Goal: Task Accomplishment & Management: Use online tool/utility

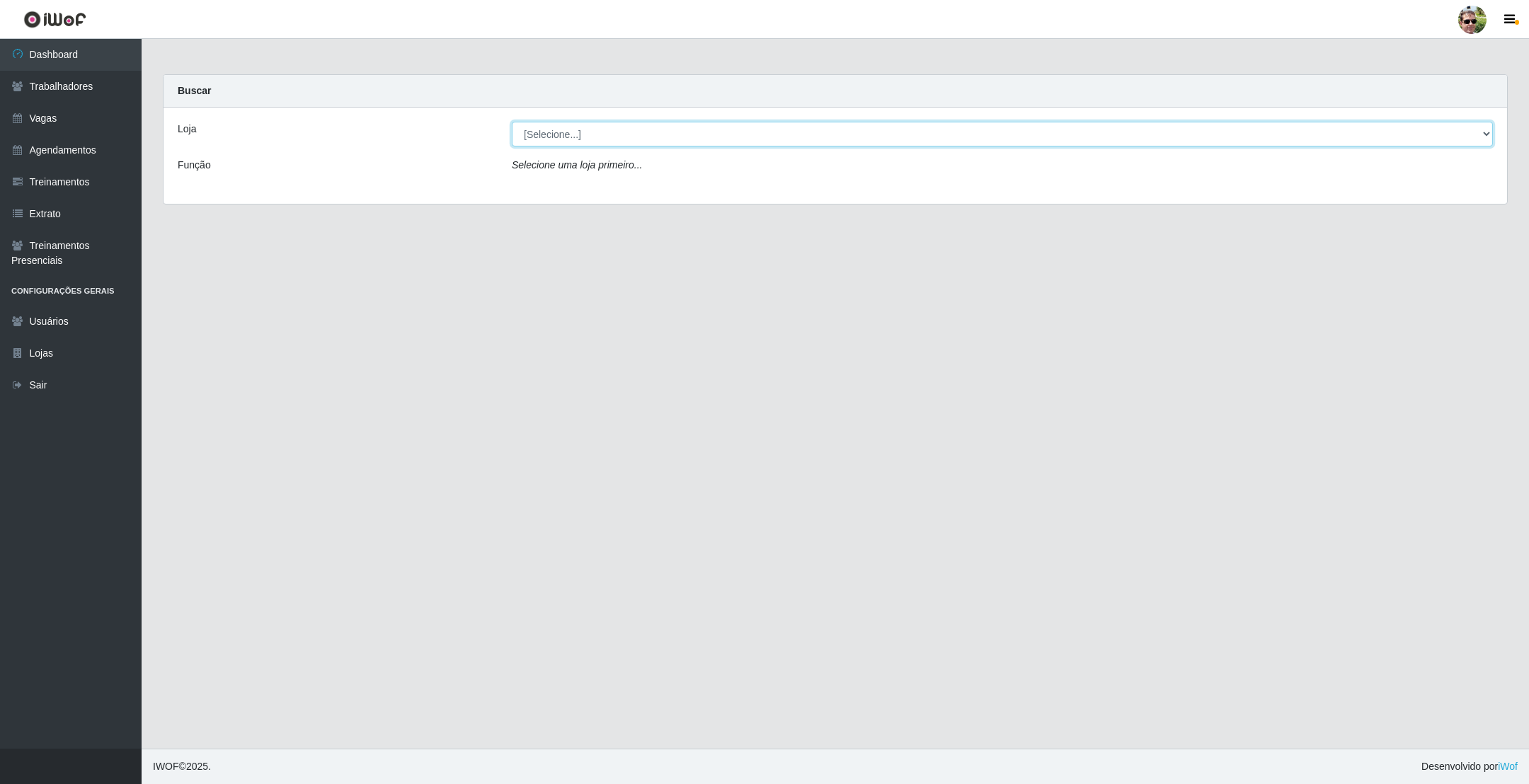
drag, startPoint x: 555, startPoint y: 136, endPoint x: 559, endPoint y: 144, distance: 8.9
click at [555, 136] on select "[Selecione...] [PERSON_NAME] Supermercado - Gurinhém" at bounding box center [1002, 134] width 981 height 25
select select "176"
click at [512, 122] on select "[Selecione...] [PERSON_NAME] Supermercado - Gurinhém" at bounding box center [1002, 134] width 981 height 25
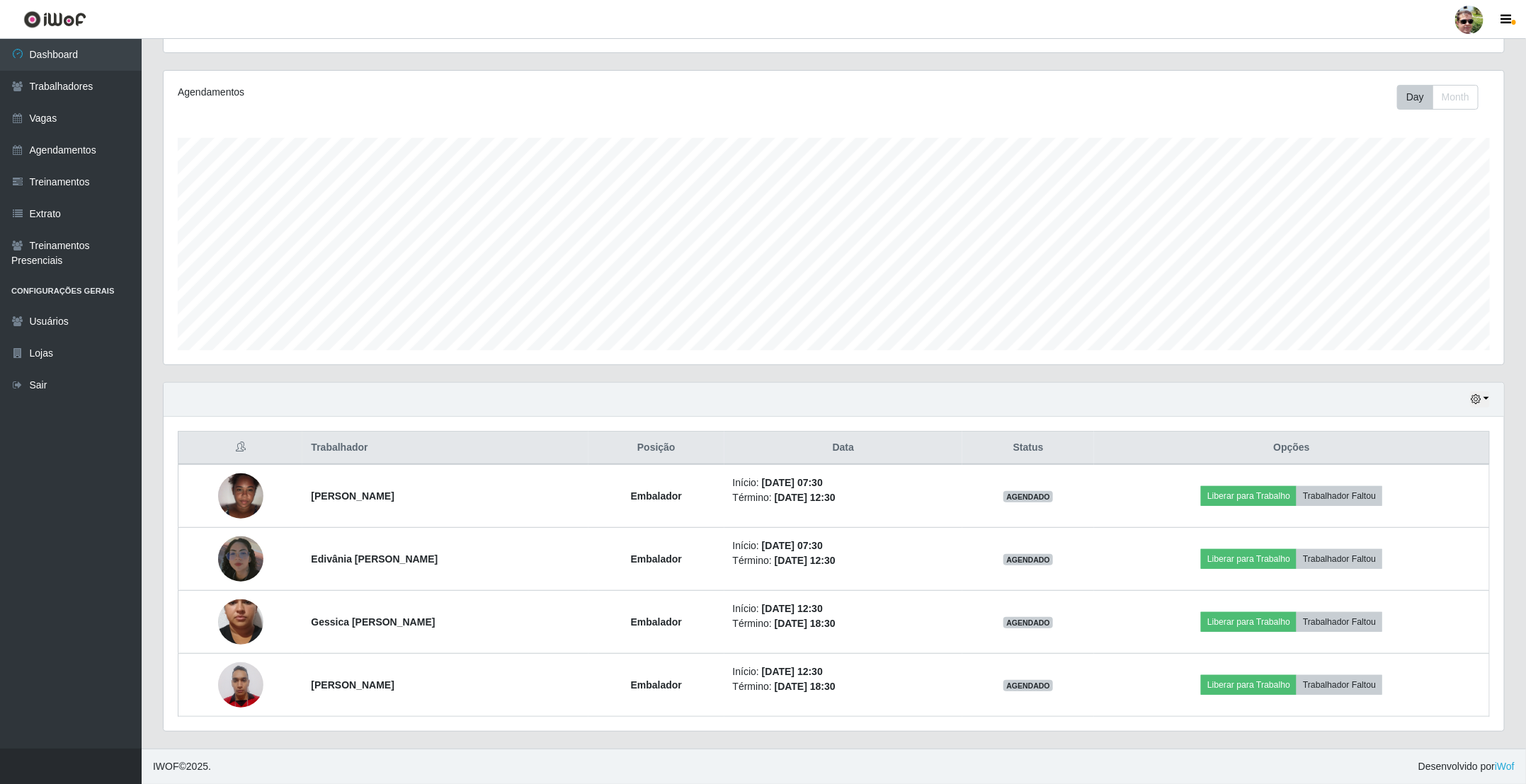
scroll to position [160, 0]
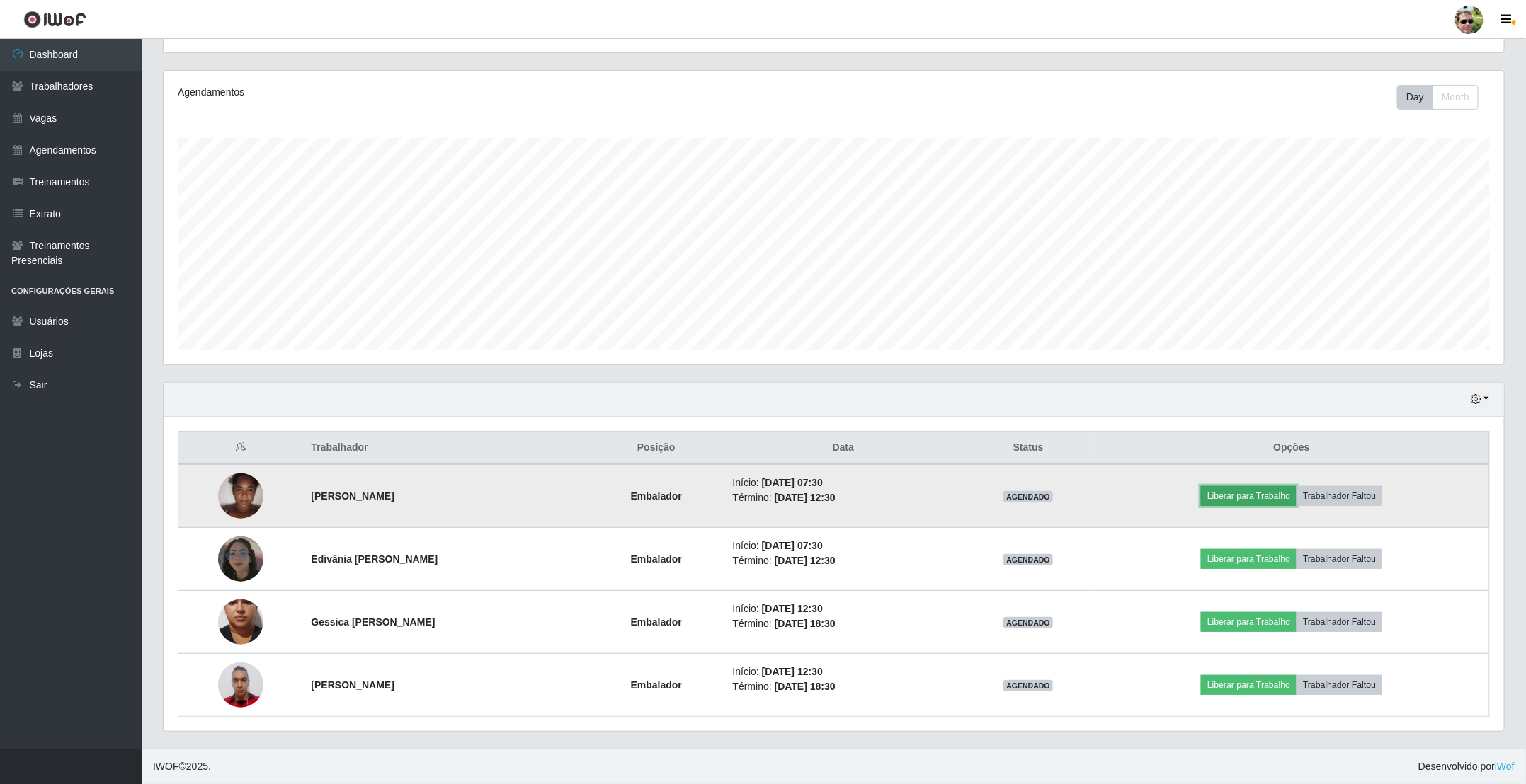
click at [1262, 497] on button "Liberar para Trabalho" at bounding box center [1248, 496] width 96 height 20
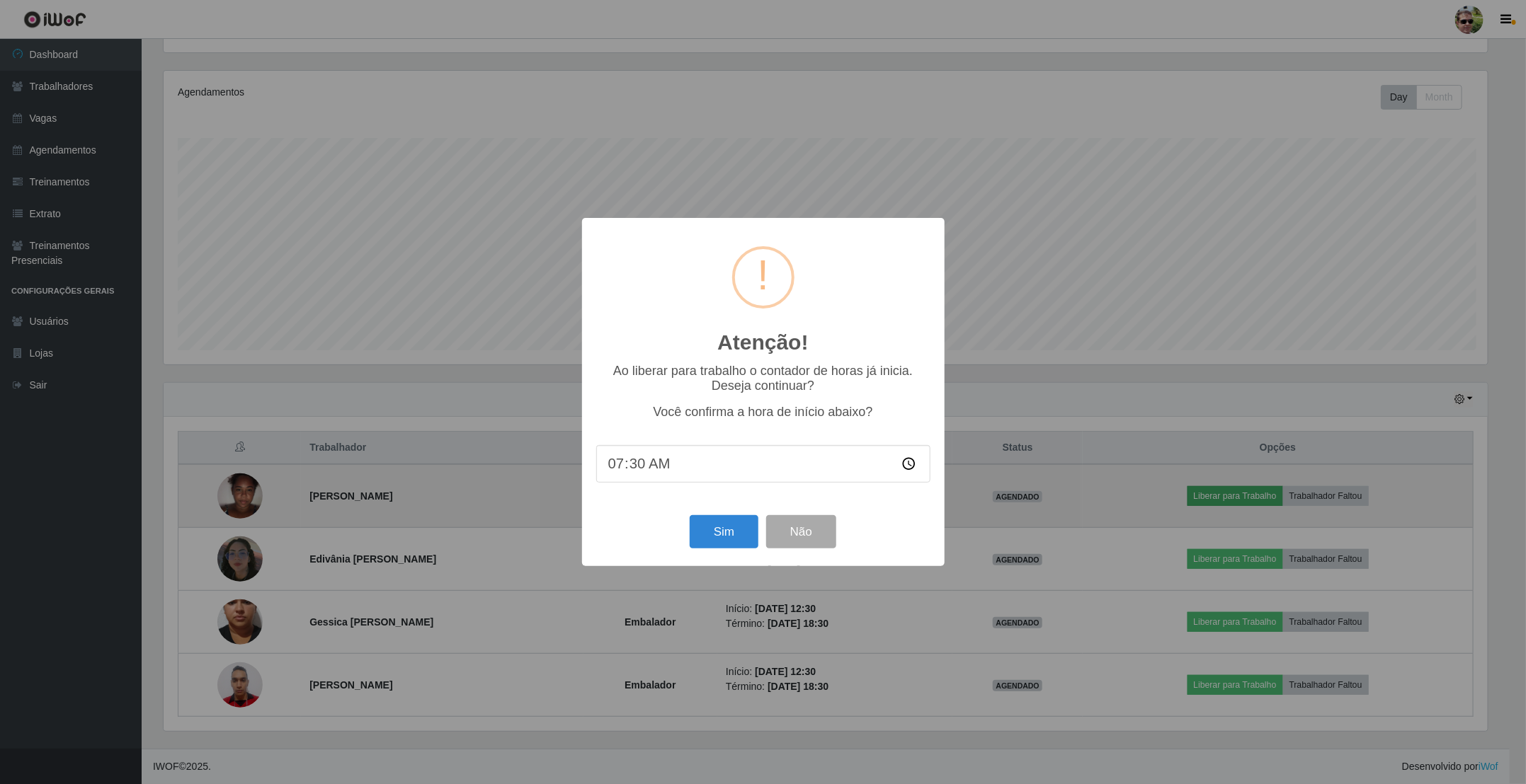
scroll to position [295, 1328]
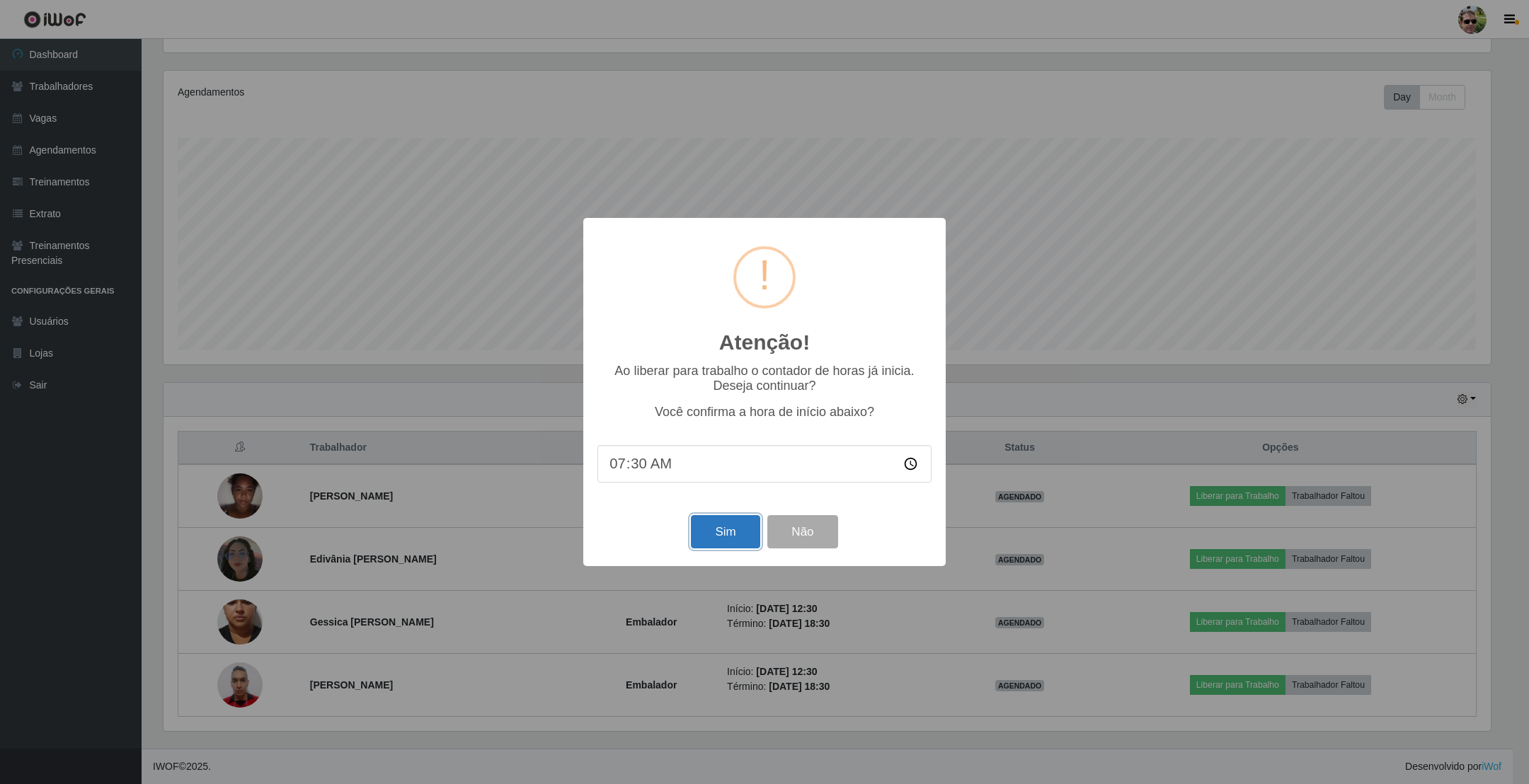
click at [710, 538] on button "Sim" at bounding box center [726, 531] width 69 height 33
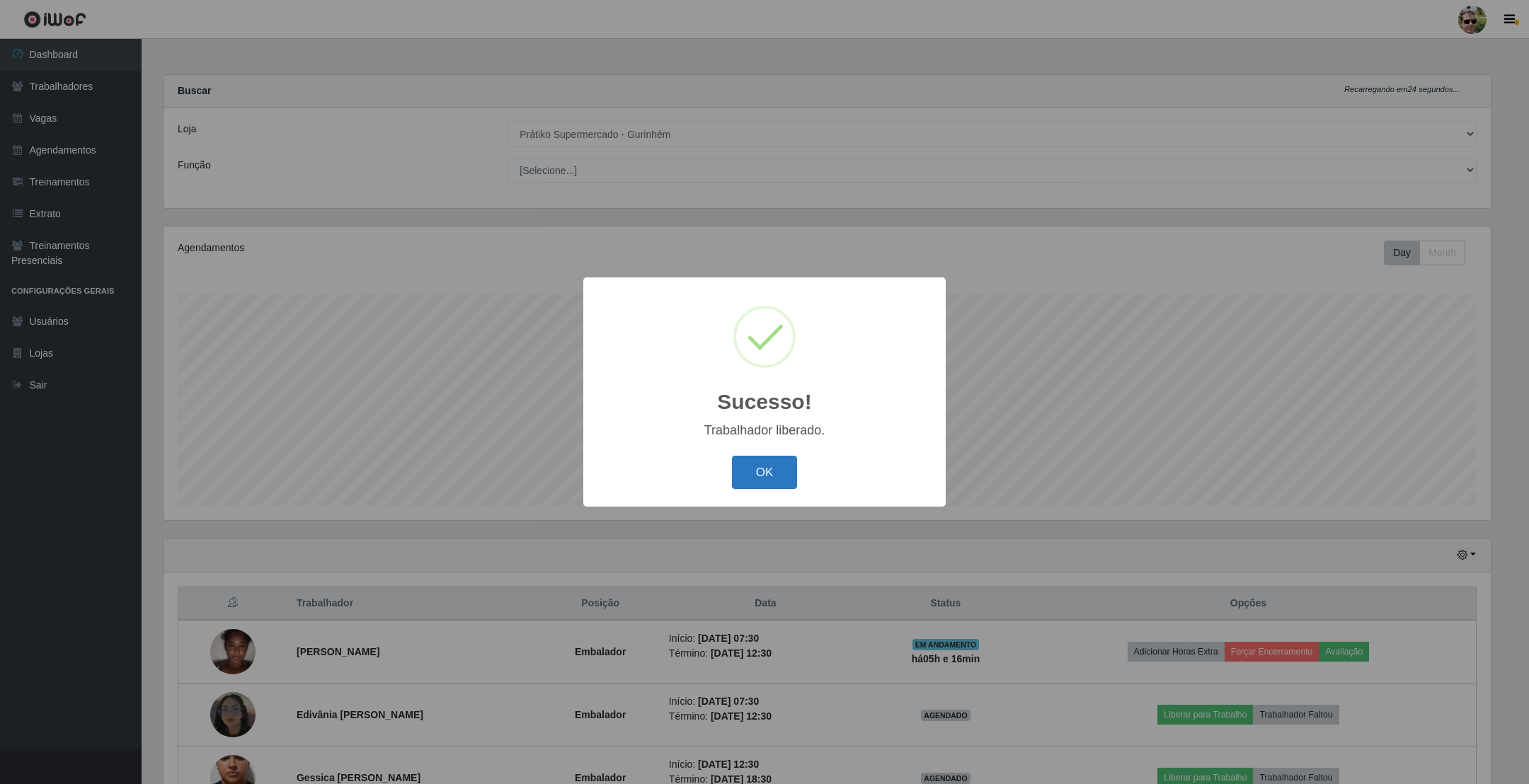
click at [777, 481] on button "OK" at bounding box center [765, 472] width 66 height 33
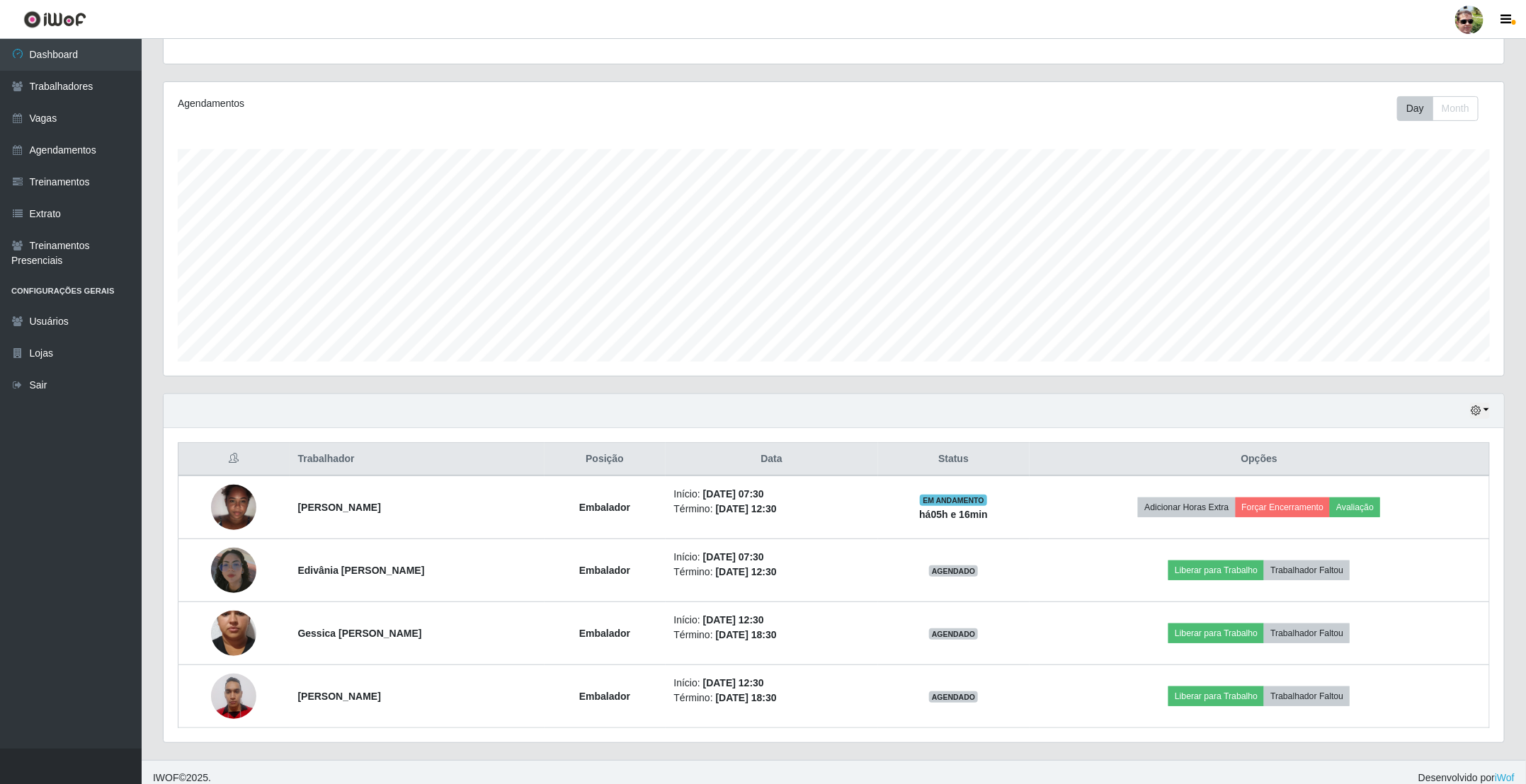
scroll to position [160, 0]
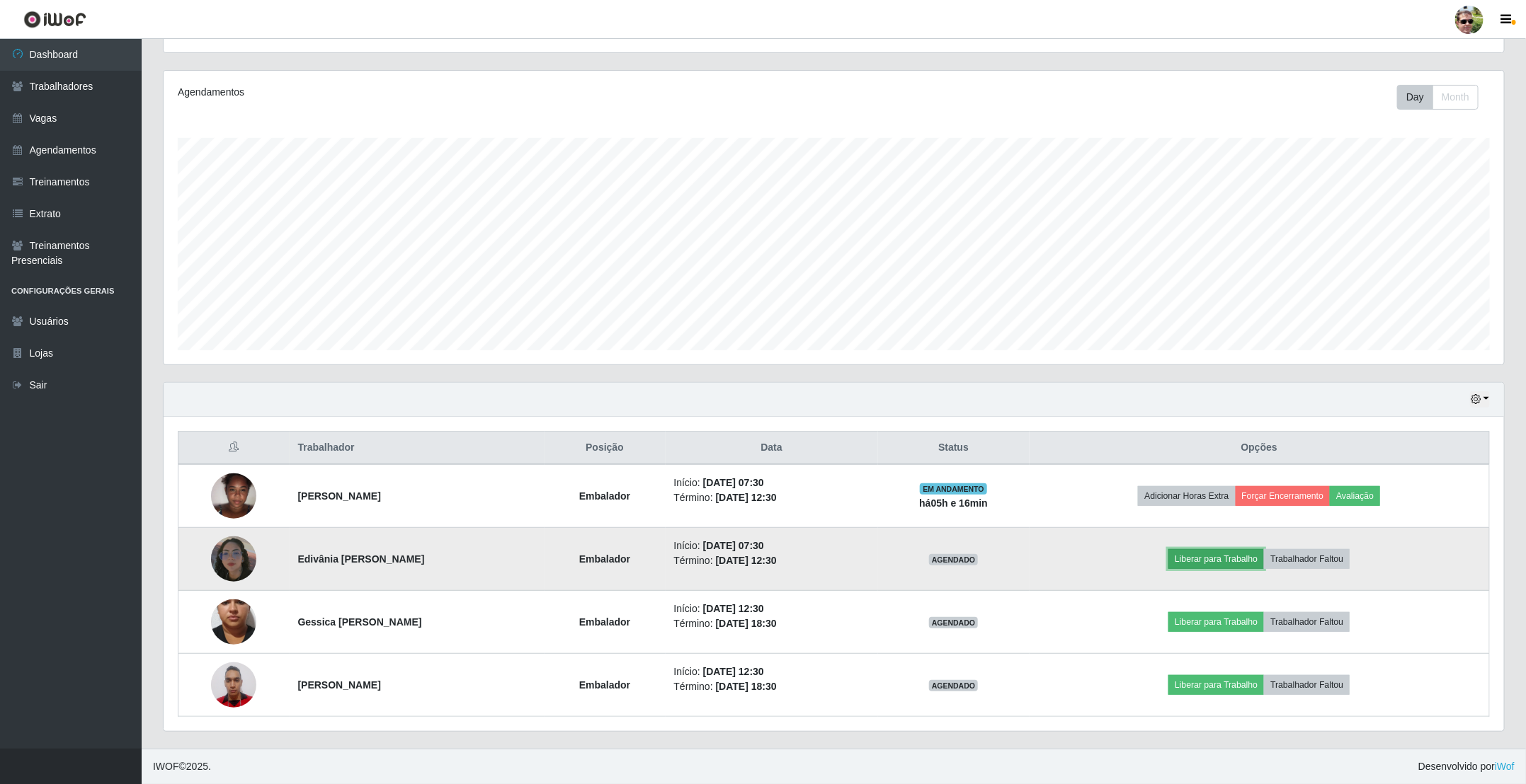
click at [1243, 567] on button "Liberar para Trabalho" at bounding box center [1215, 559] width 96 height 20
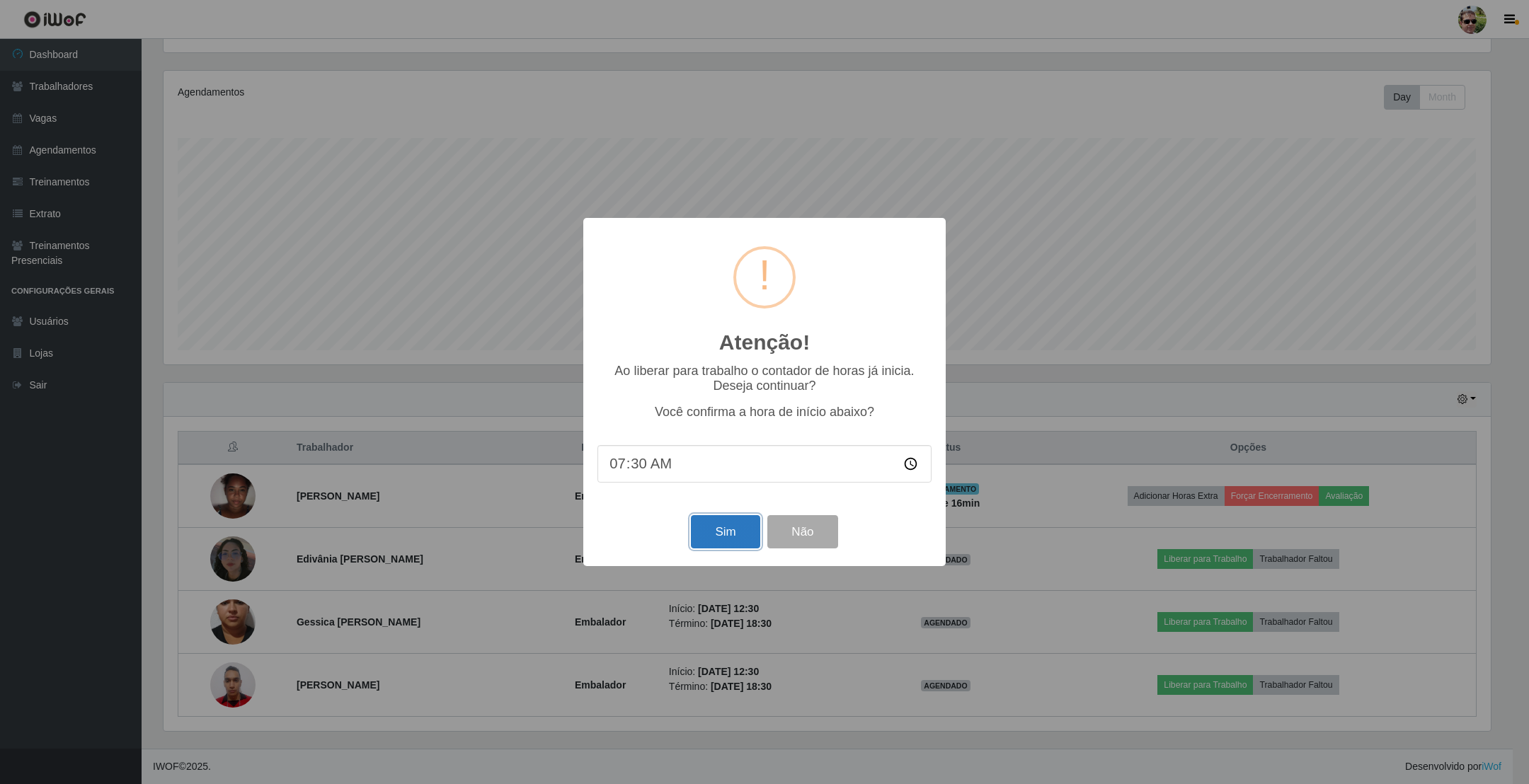
click at [734, 534] on button "Sim" at bounding box center [726, 531] width 69 height 33
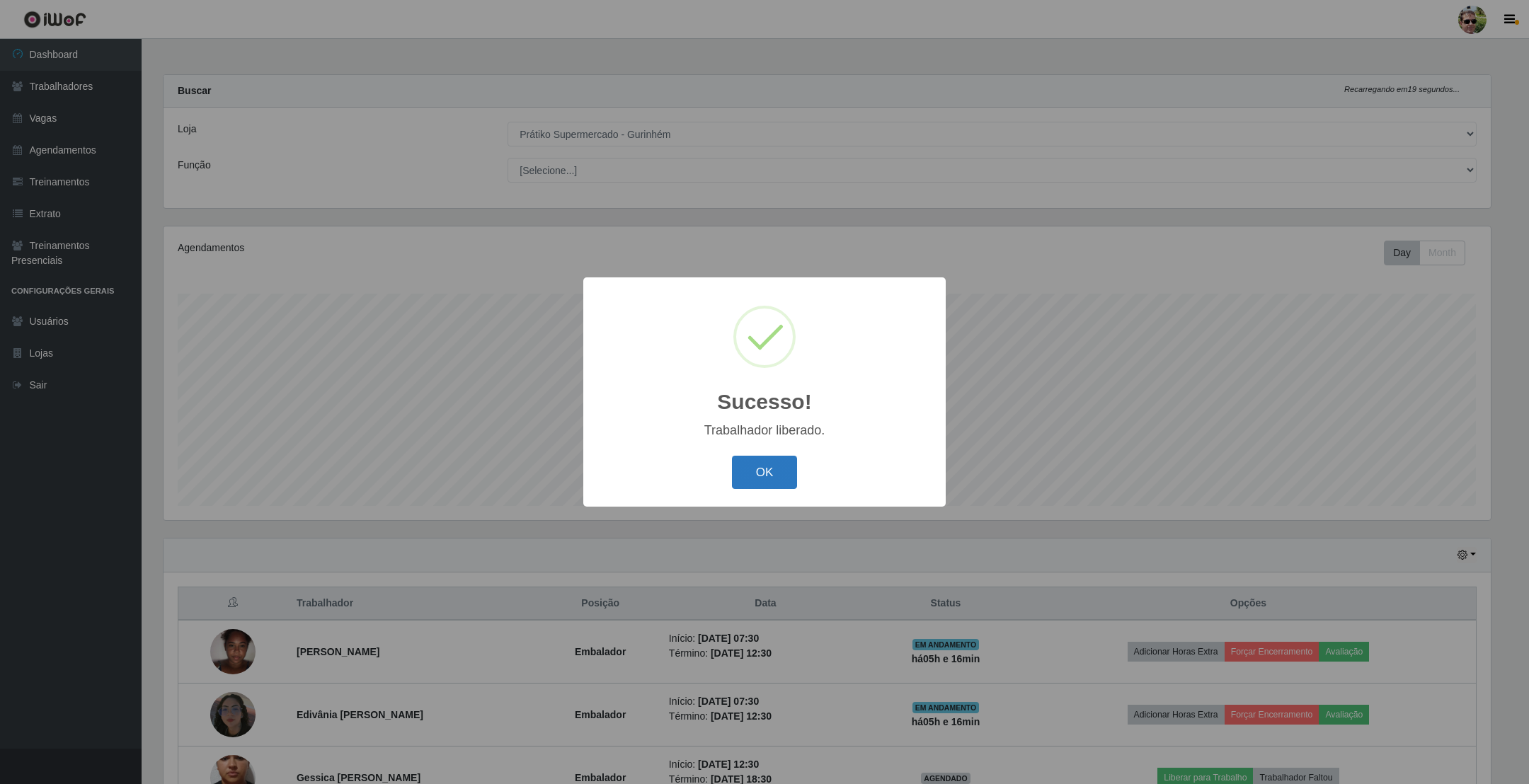
click at [761, 465] on button "OK" at bounding box center [765, 472] width 66 height 33
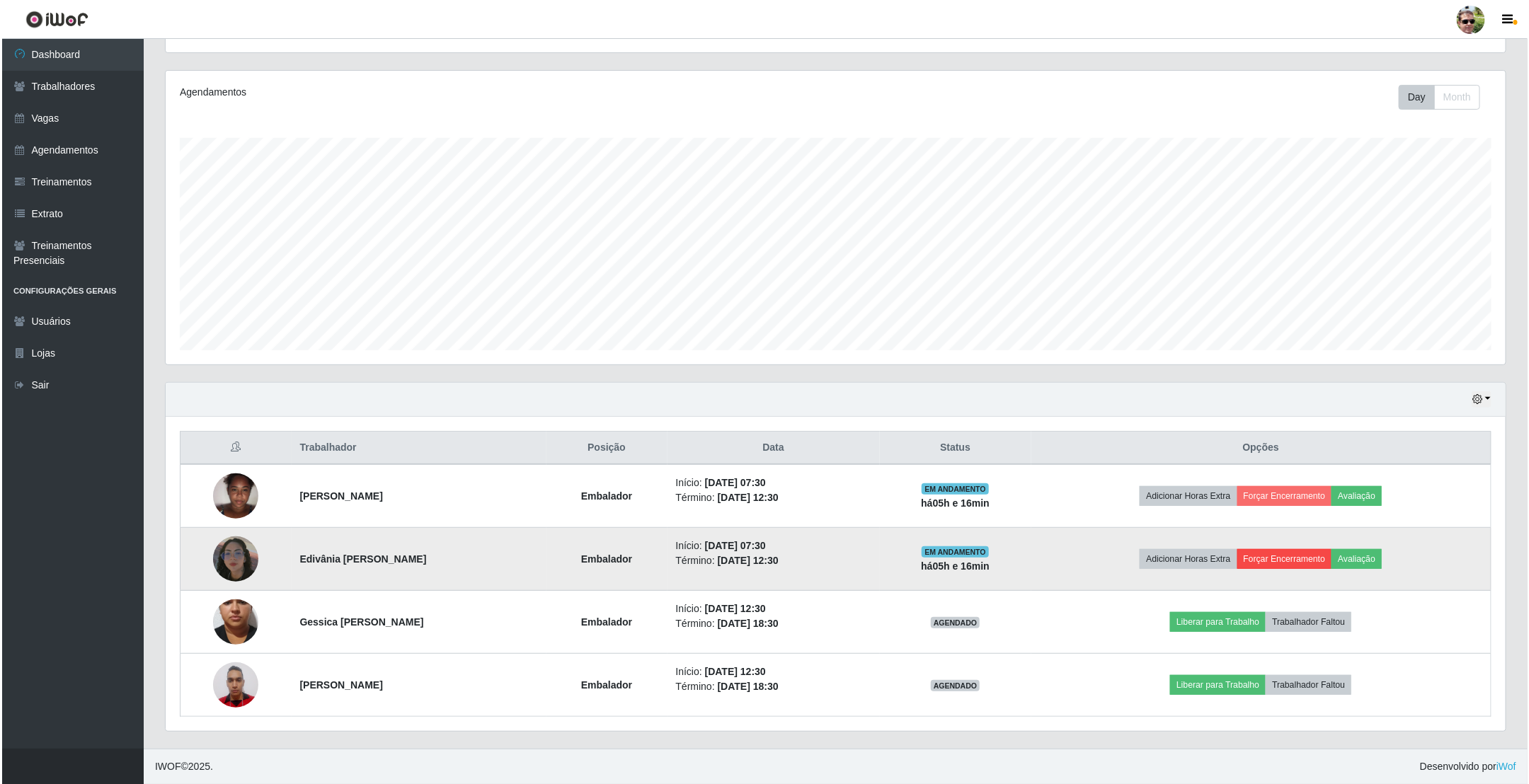
scroll to position [160, 0]
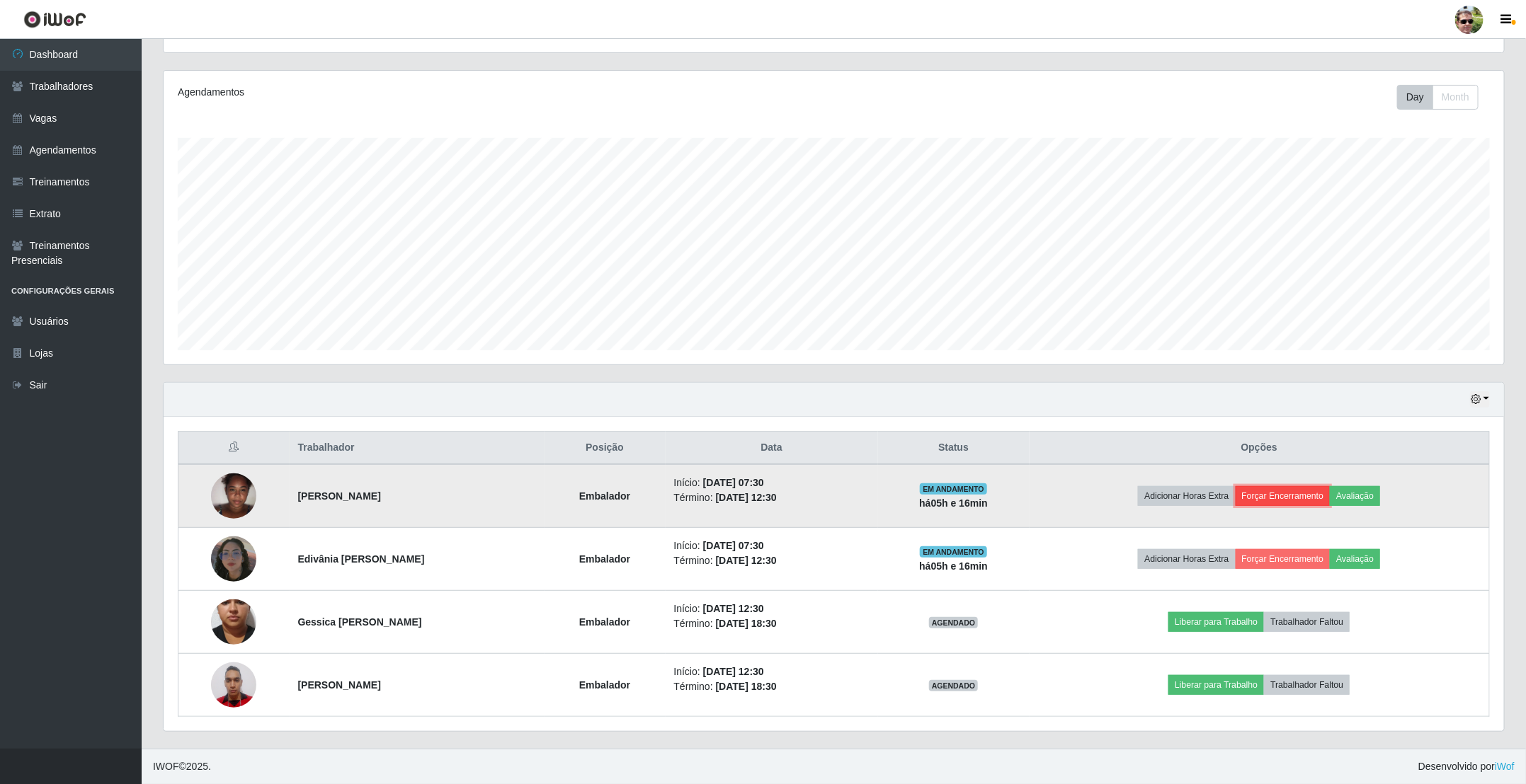
click at [1300, 502] on button "Forçar Encerramento" at bounding box center [1283, 496] width 95 height 20
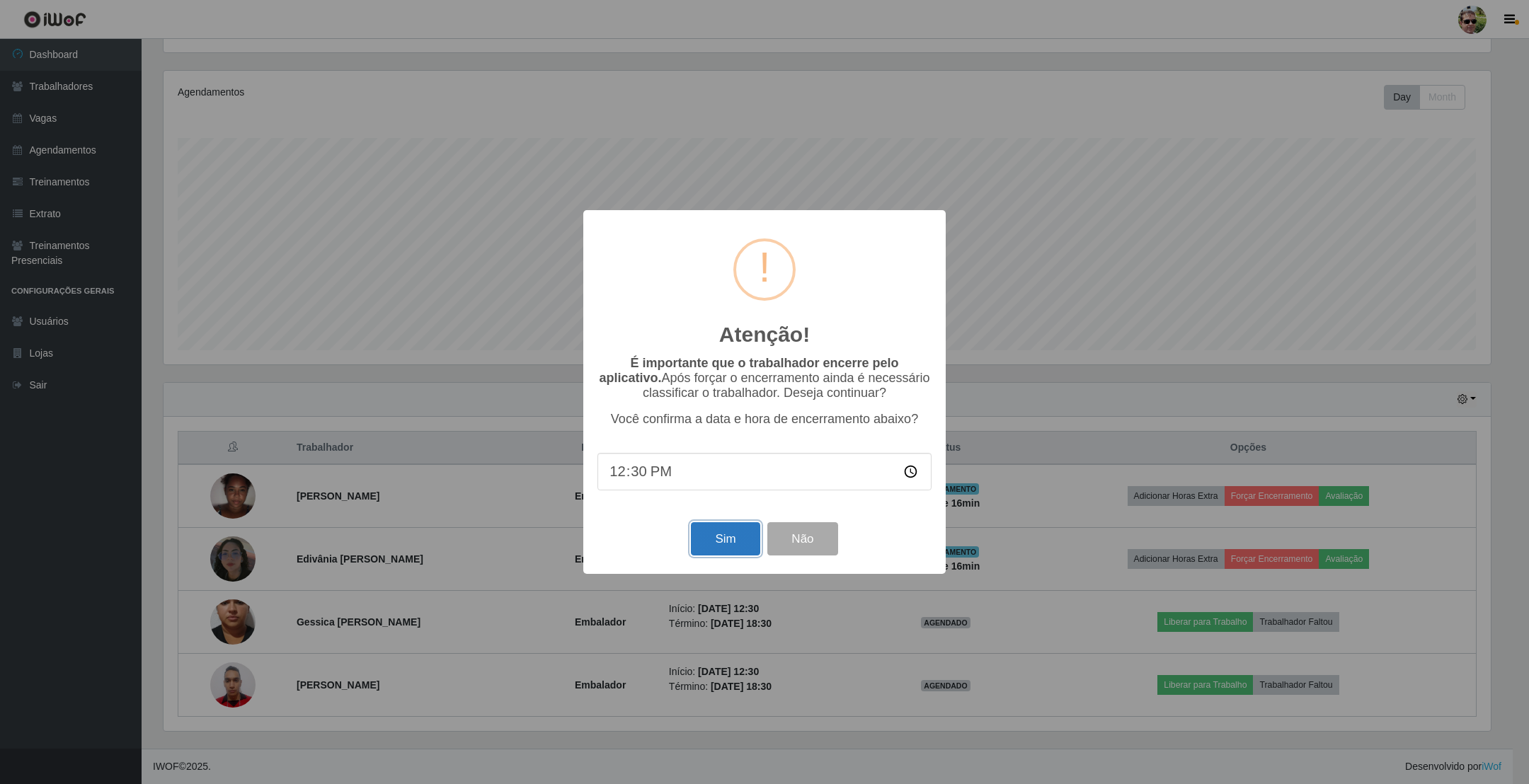
click at [731, 546] on button "Sim" at bounding box center [726, 538] width 69 height 33
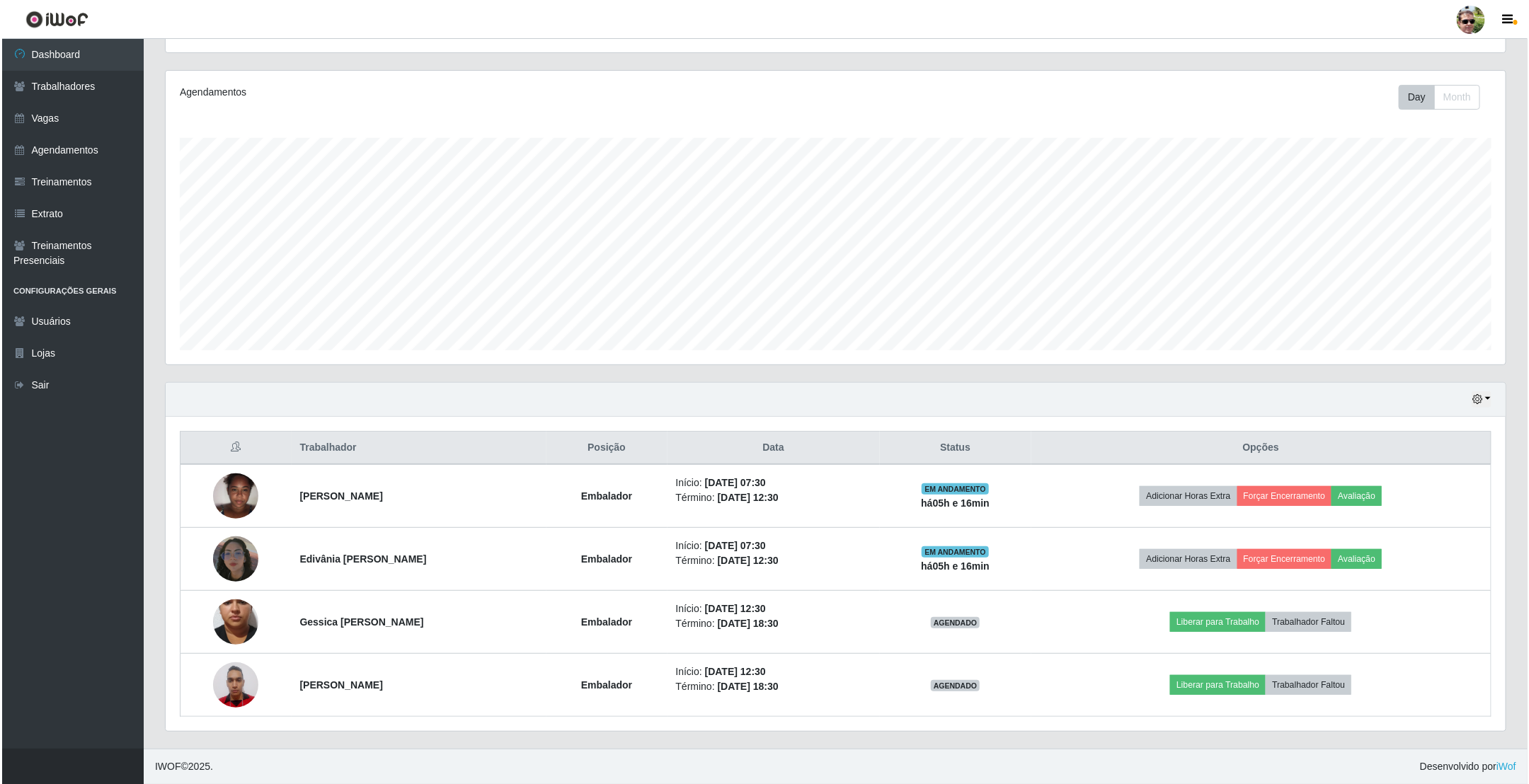
scroll to position [0, 0]
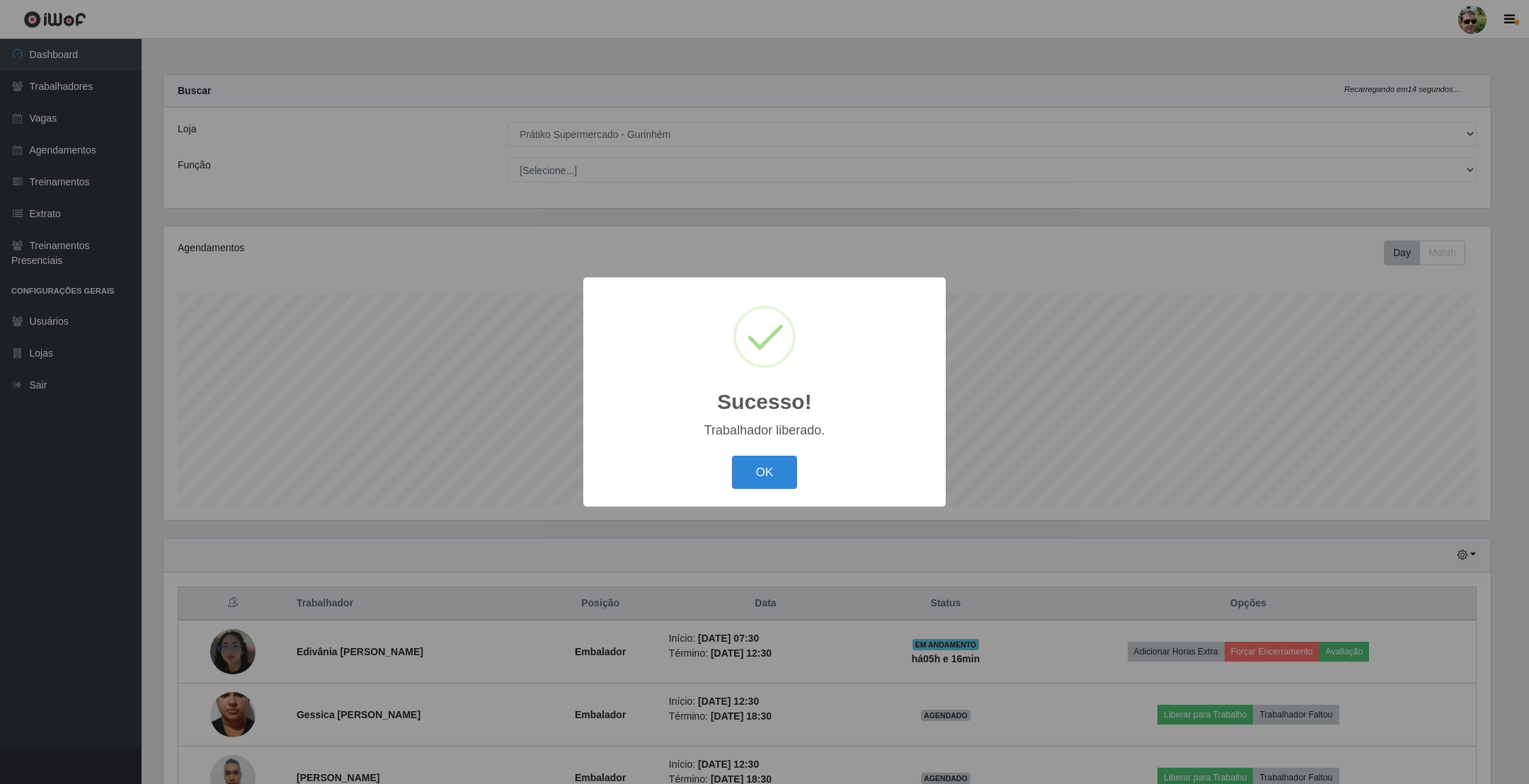
click at [732, 456] on button "OK" at bounding box center [765, 472] width 66 height 33
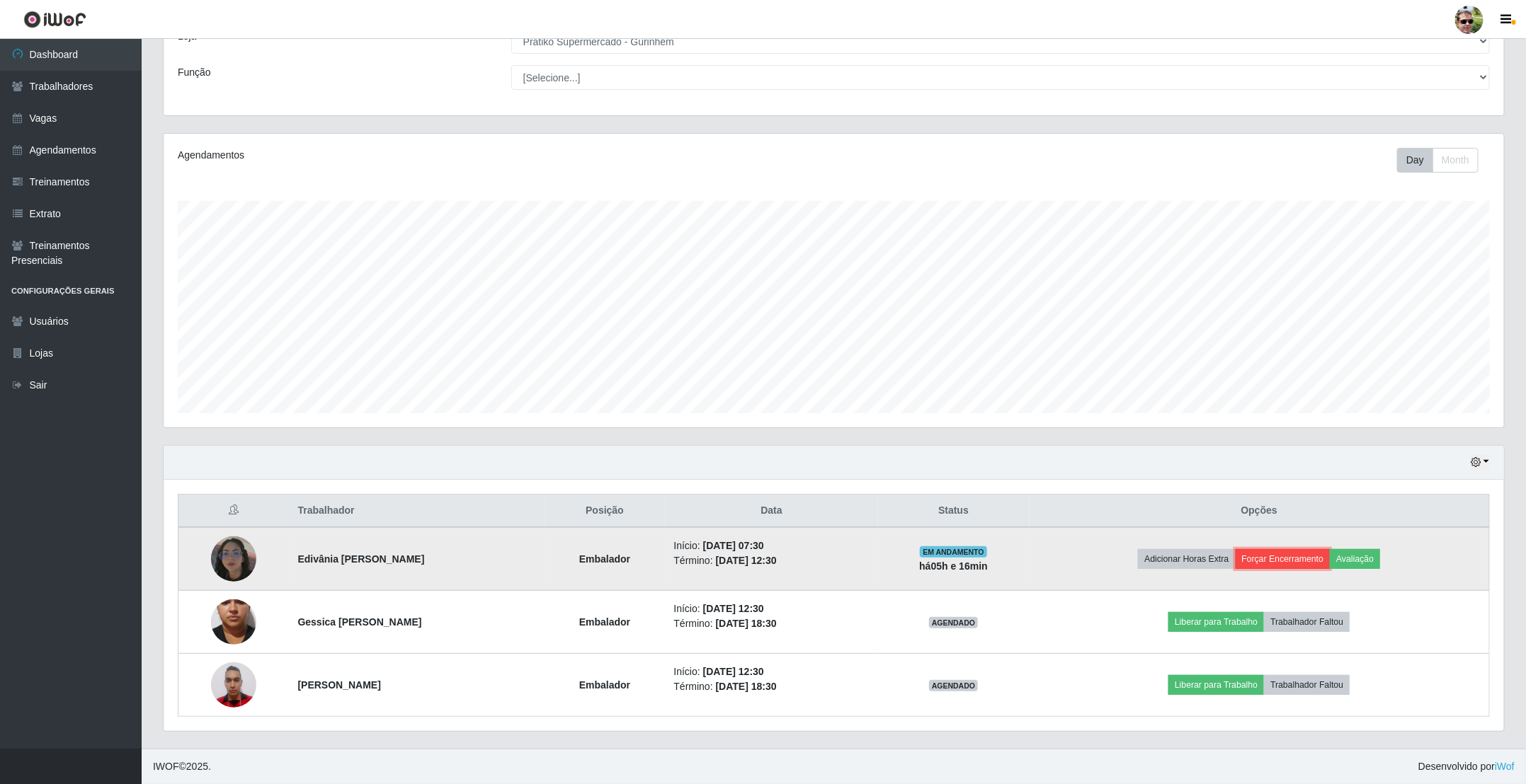
click at [1289, 563] on button "Forçar Encerramento" at bounding box center [1283, 559] width 95 height 20
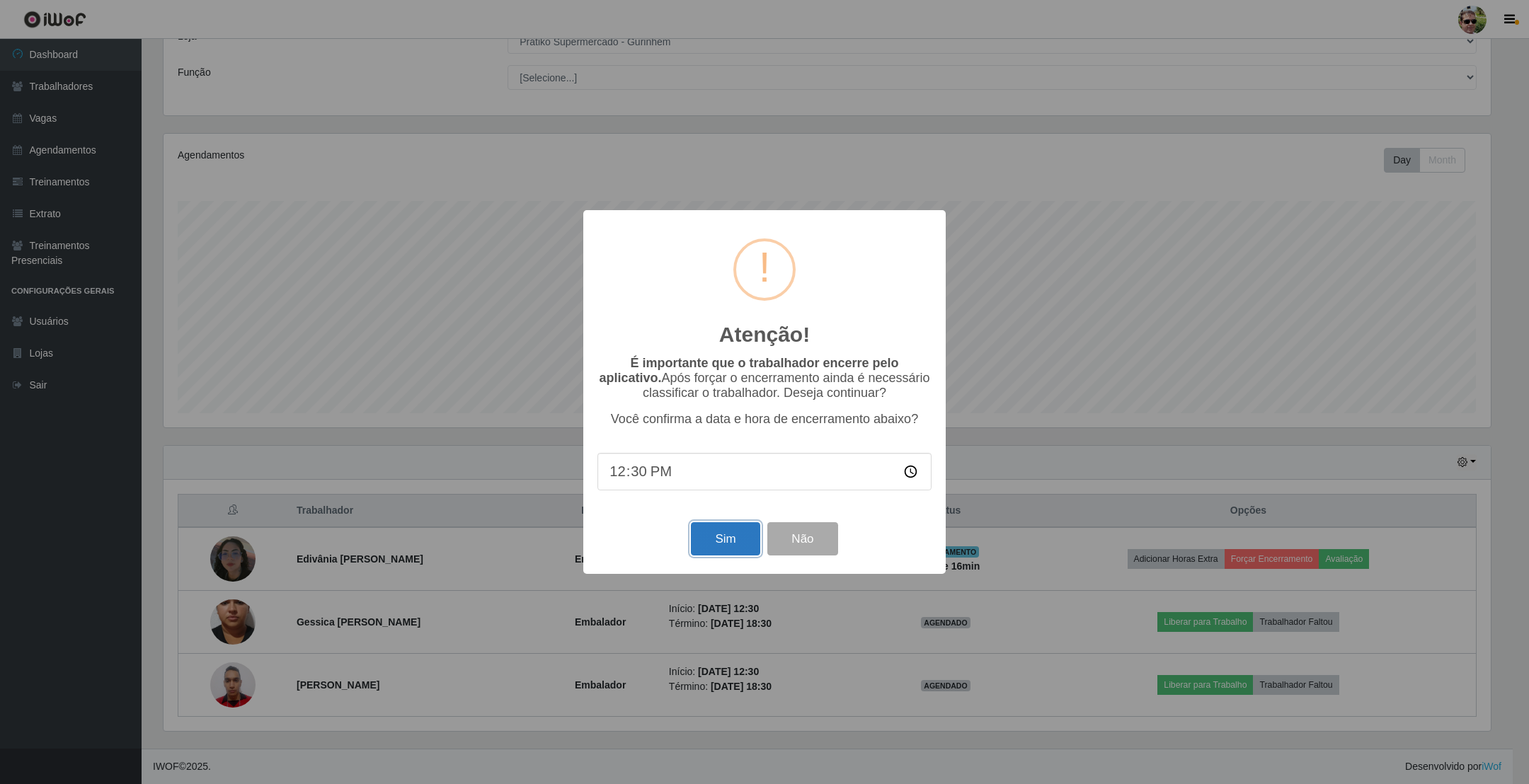
click at [724, 536] on button "Sim" at bounding box center [726, 538] width 69 height 33
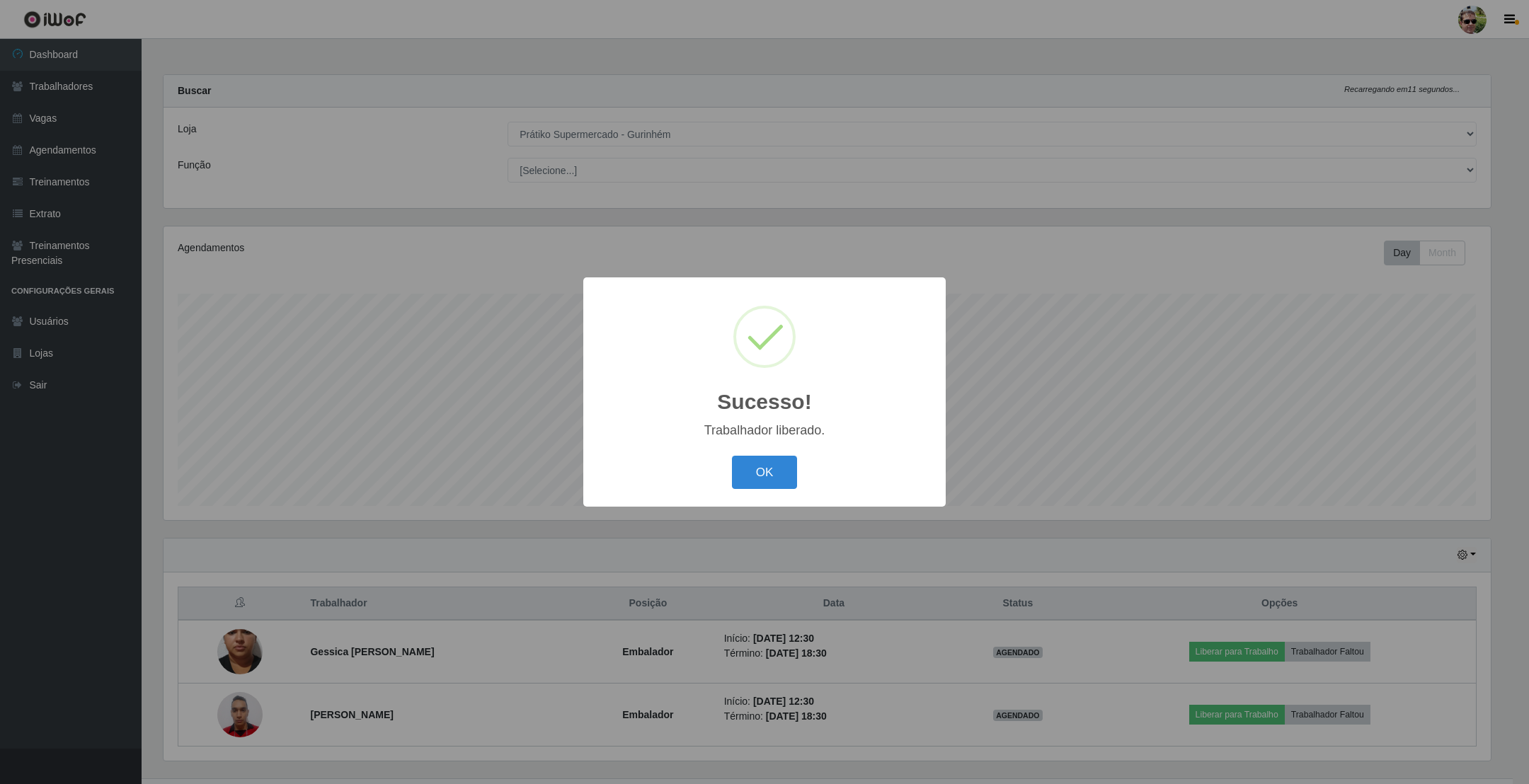
click at [732, 456] on button "OK" at bounding box center [765, 472] width 66 height 33
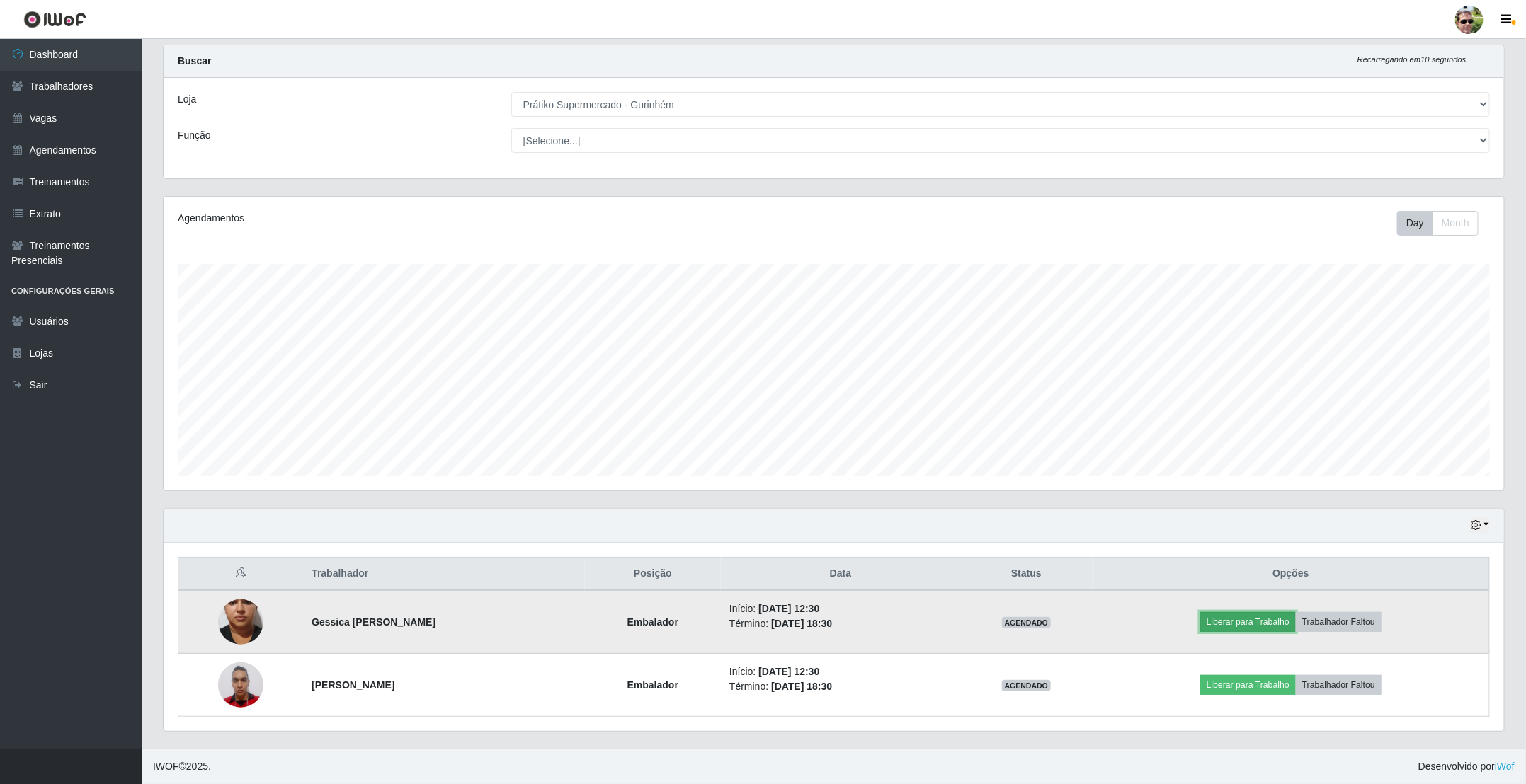
click at [1270, 614] on button "Liberar para Trabalho" at bounding box center [1247, 622] width 96 height 20
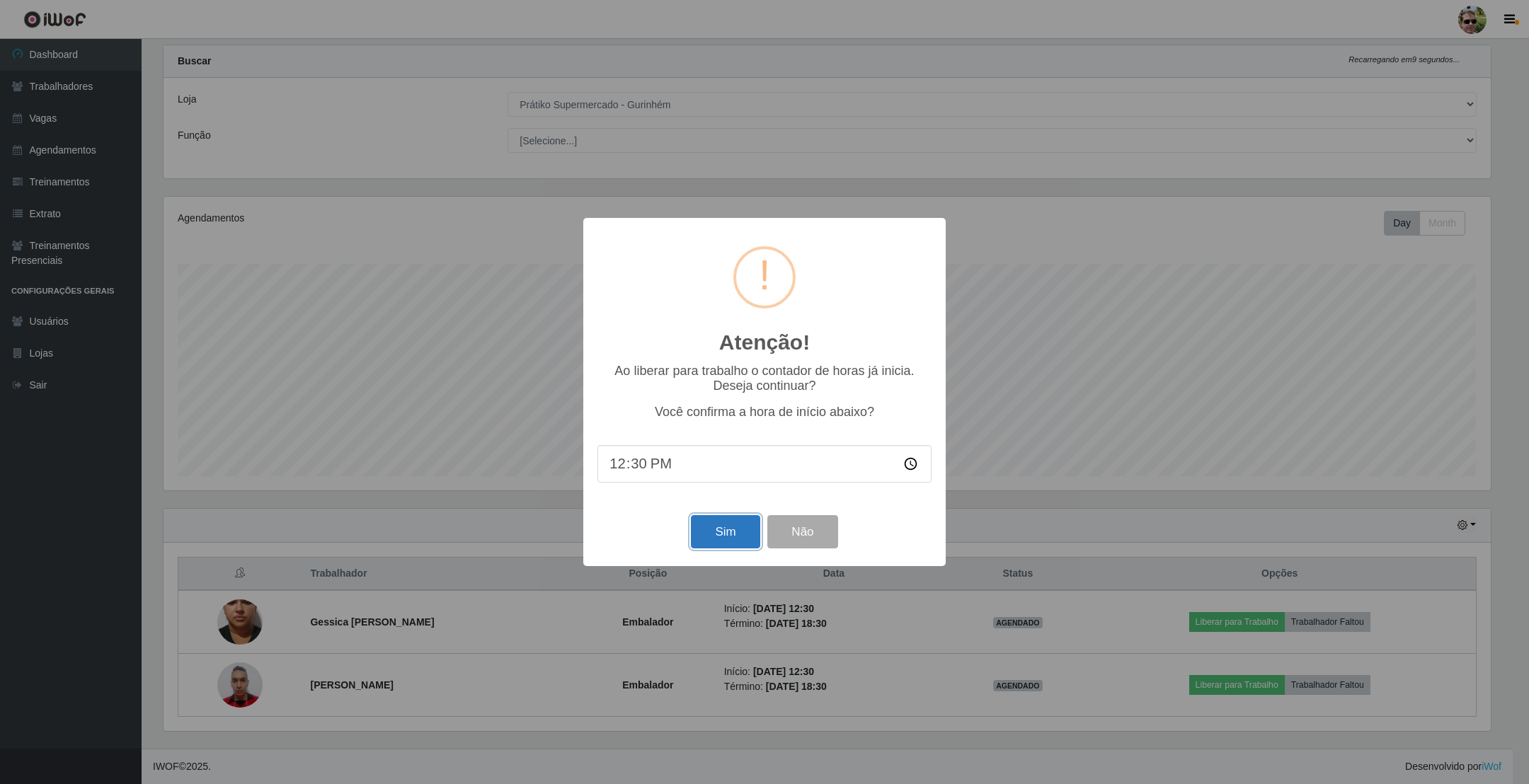
click at [729, 542] on button "Sim" at bounding box center [726, 531] width 69 height 33
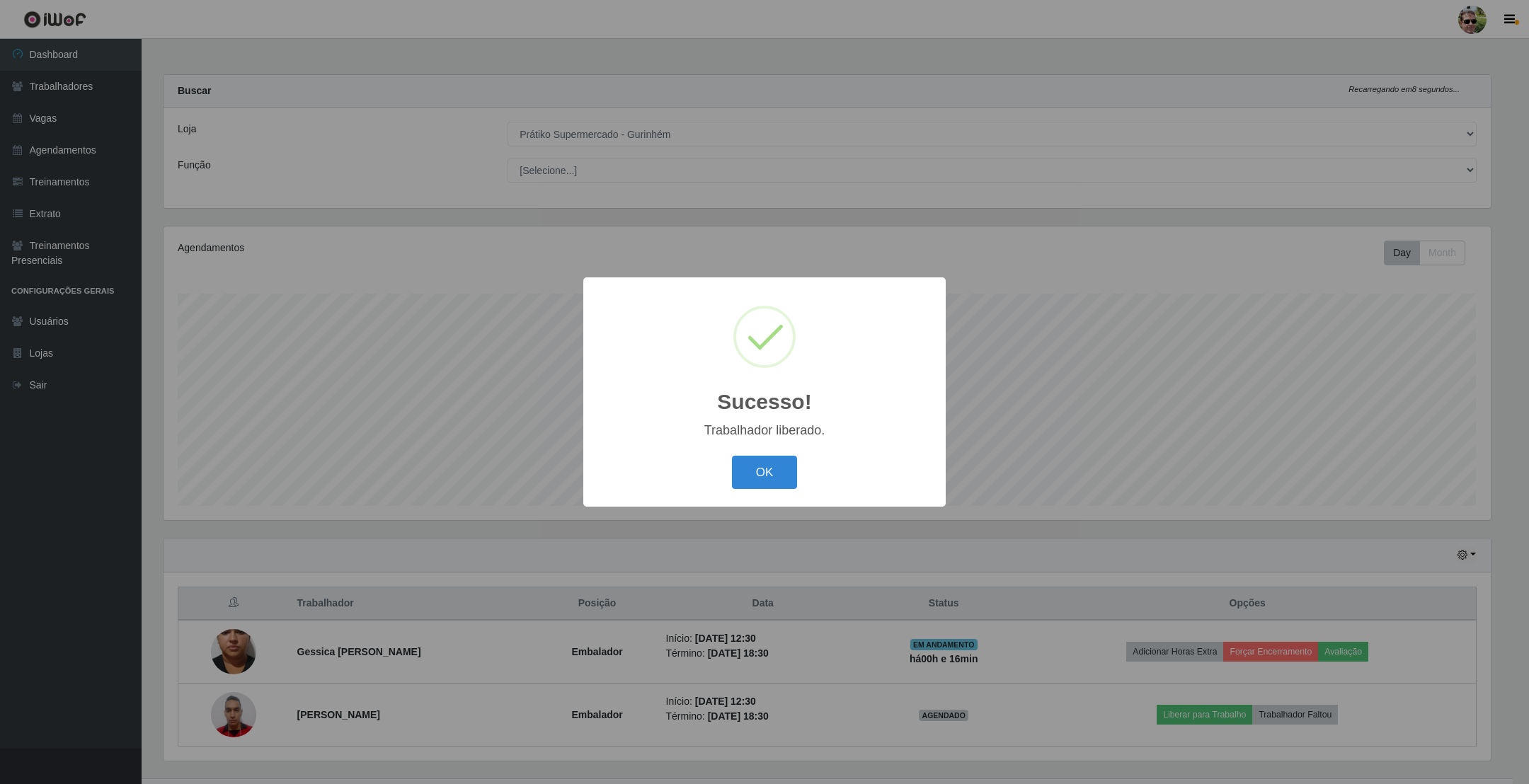
drag, startPoint x: 770, startPoint y: 495, endPoint x: 1175, endPoint y: 553, distance: 409.1
click at [769, 469] on button "OK" at bounding box center [765, 472] width 66 height 33
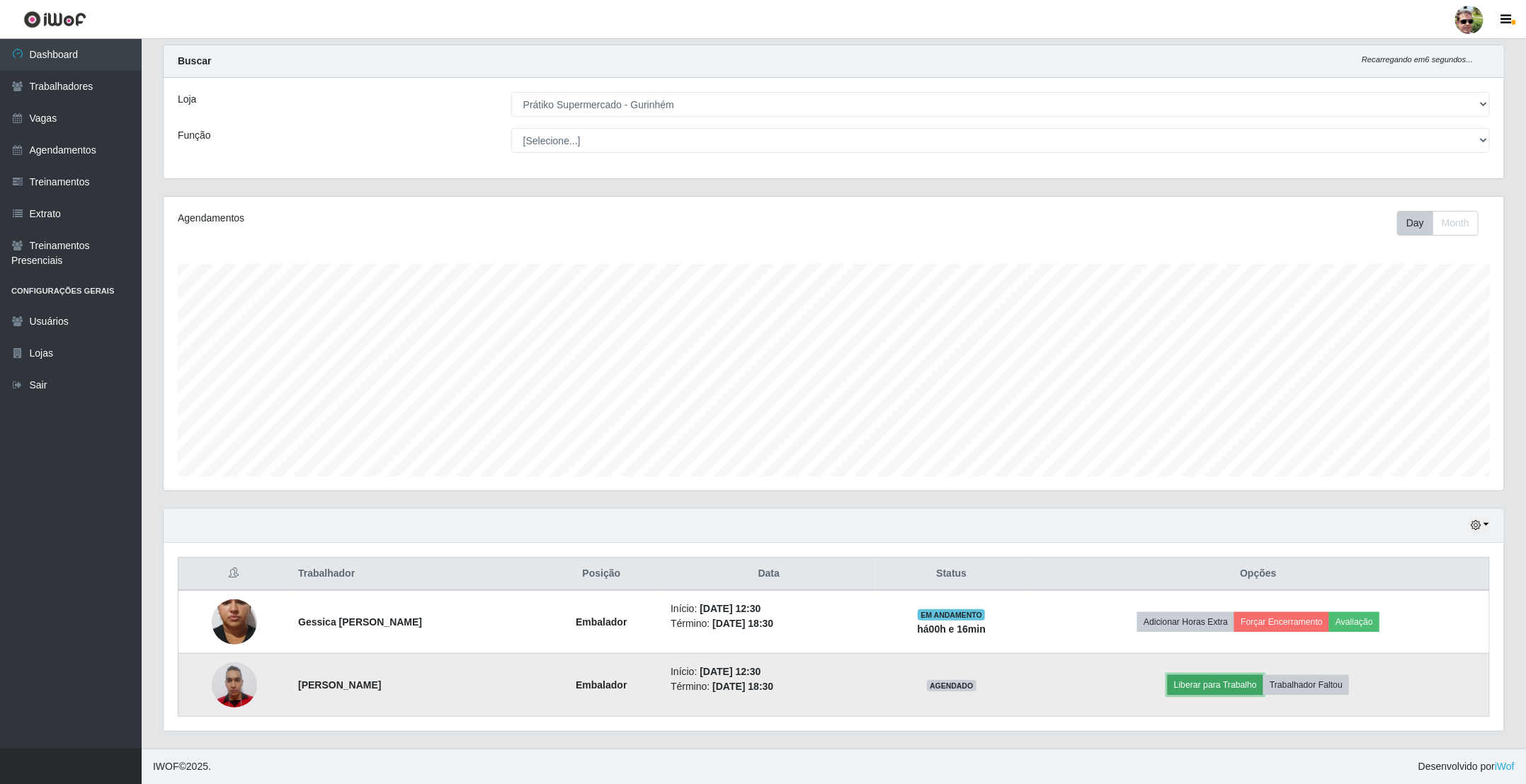
click at [1223, 684] on button "Liberar para Trabalho" at bounding box center [1215, 684] width 96 height 20
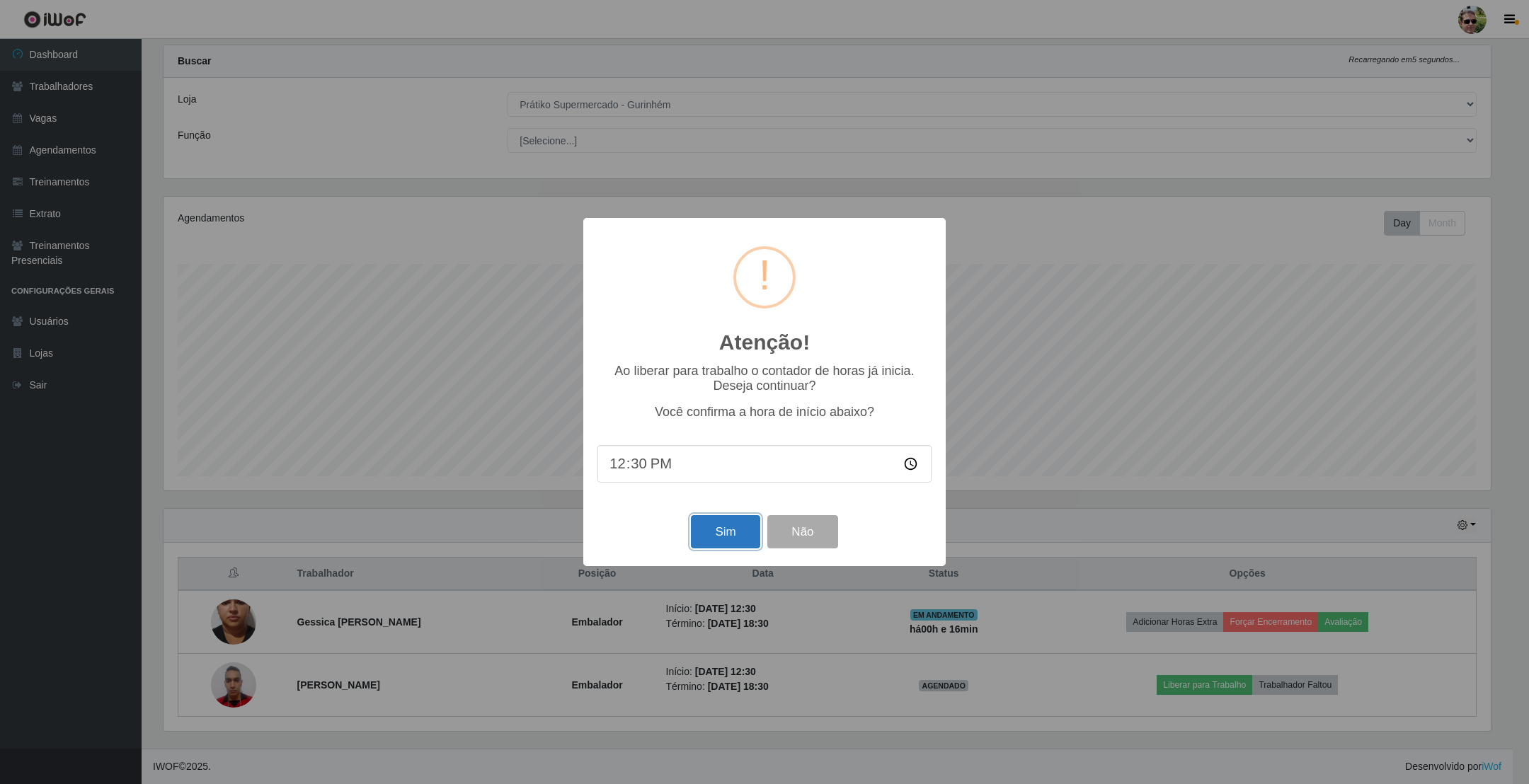
click at [729, 525] on button "Sim" at bounding box center [726, 531] width 69 height 33
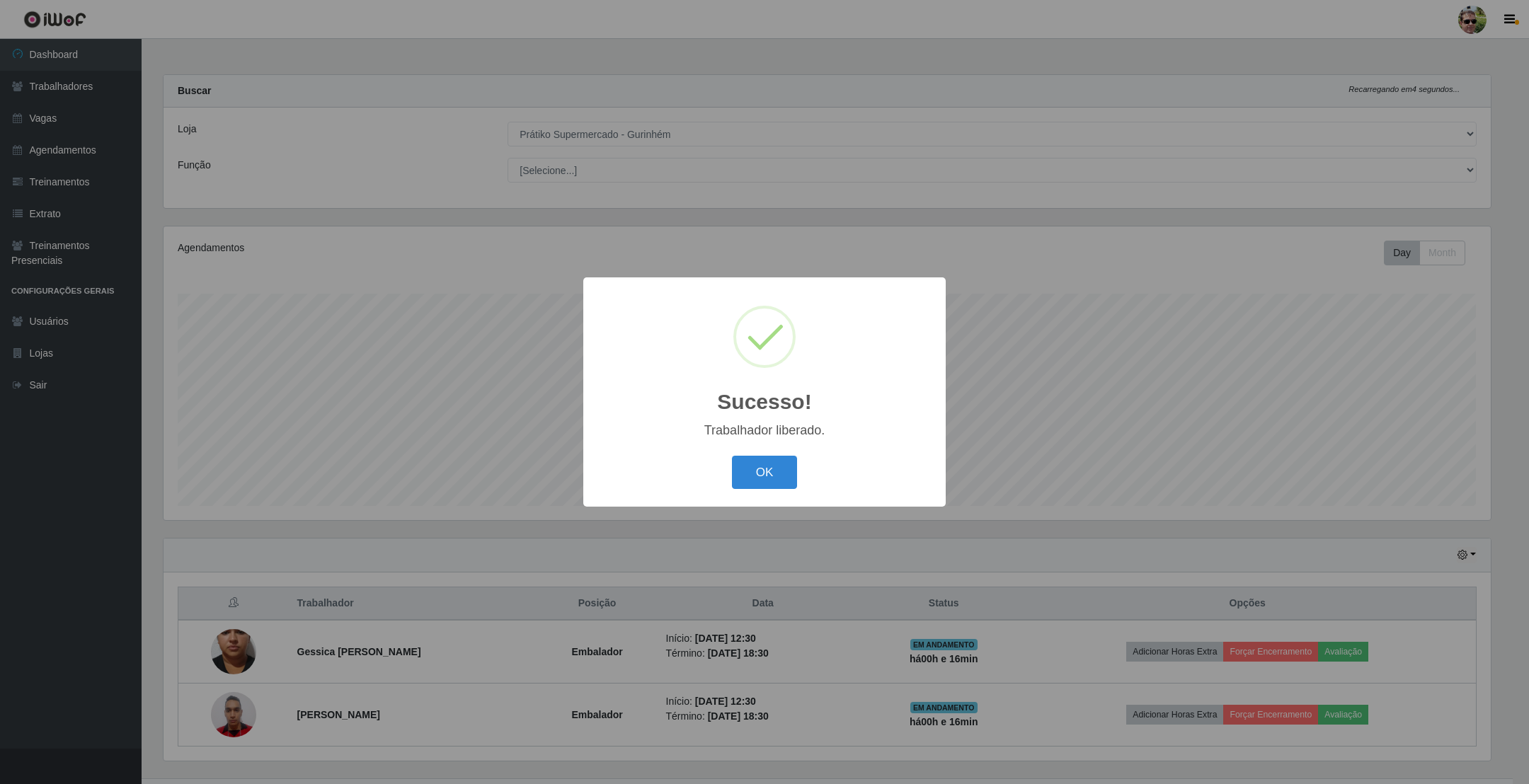
click at [732, 456] on button "OK" at bounding box center [765, 472] width 66 height 33
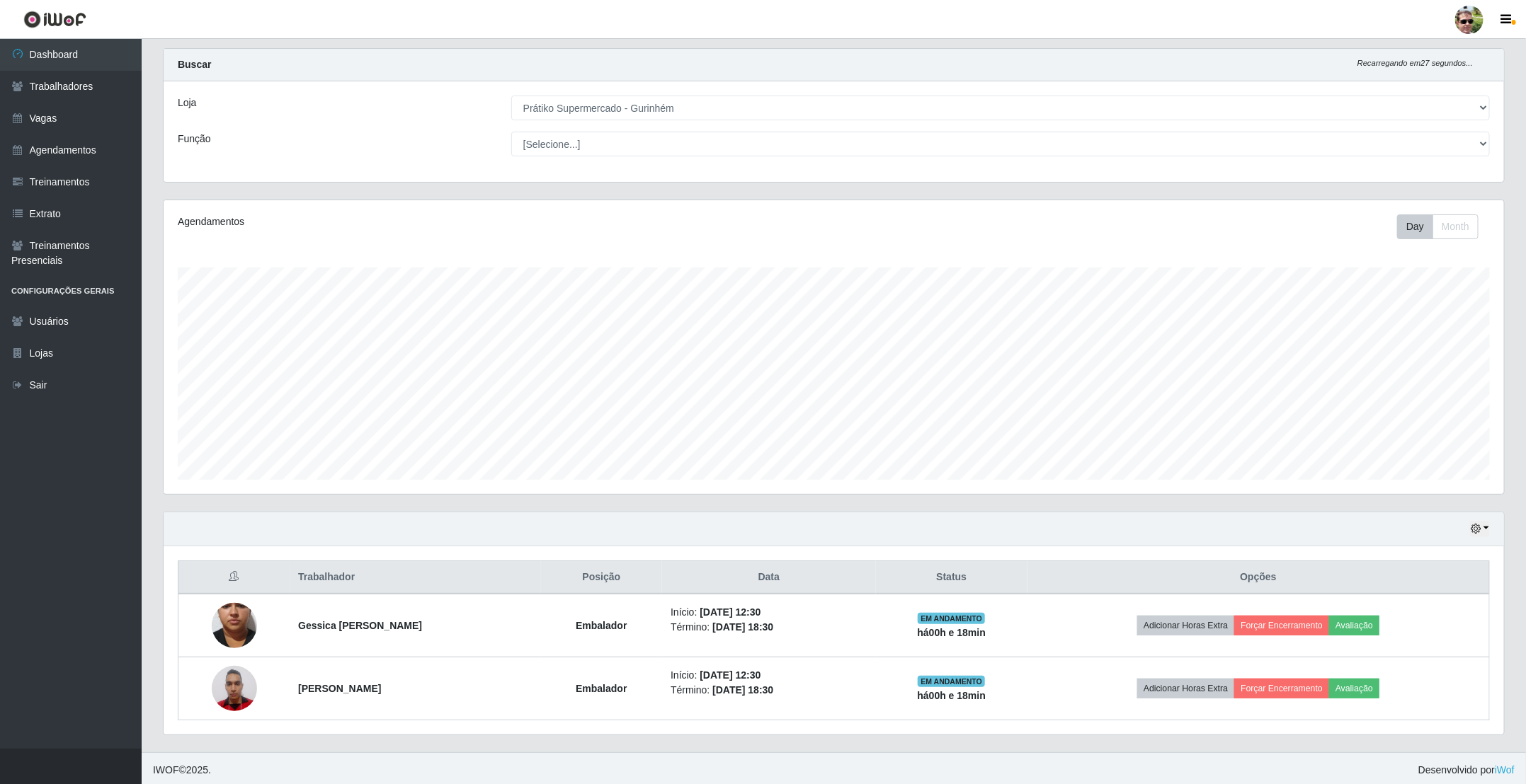
scroll to position [34, 0]
